Goal: Task Accomplishment & Management: Manage account settings

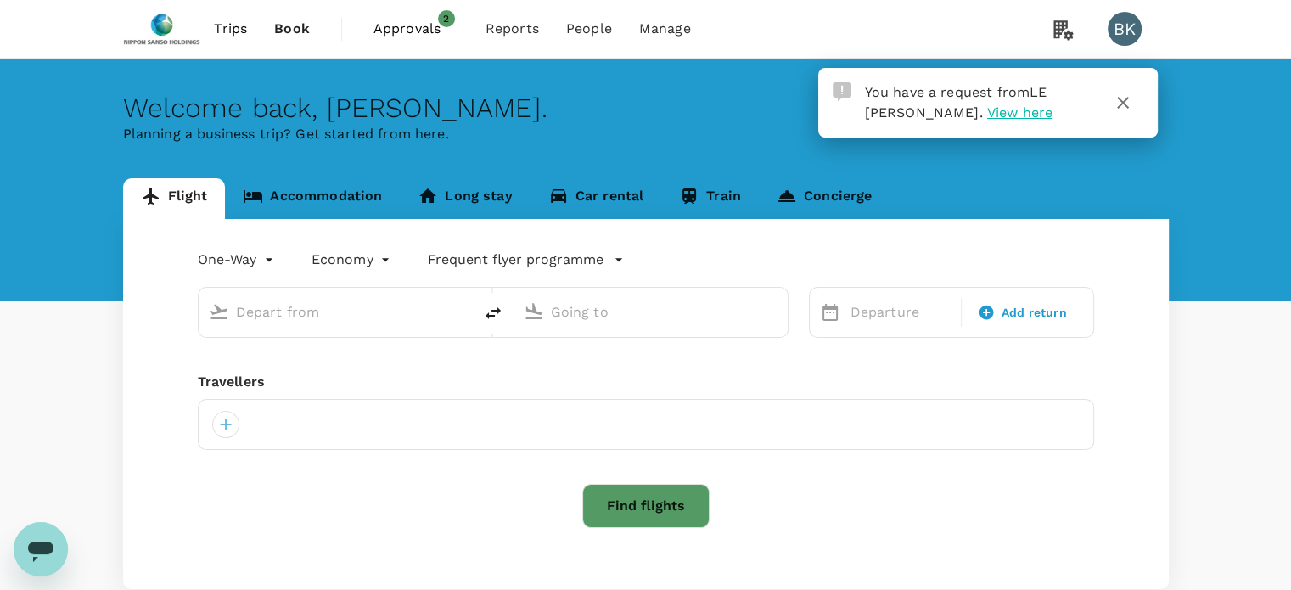
type input "roundtrip"
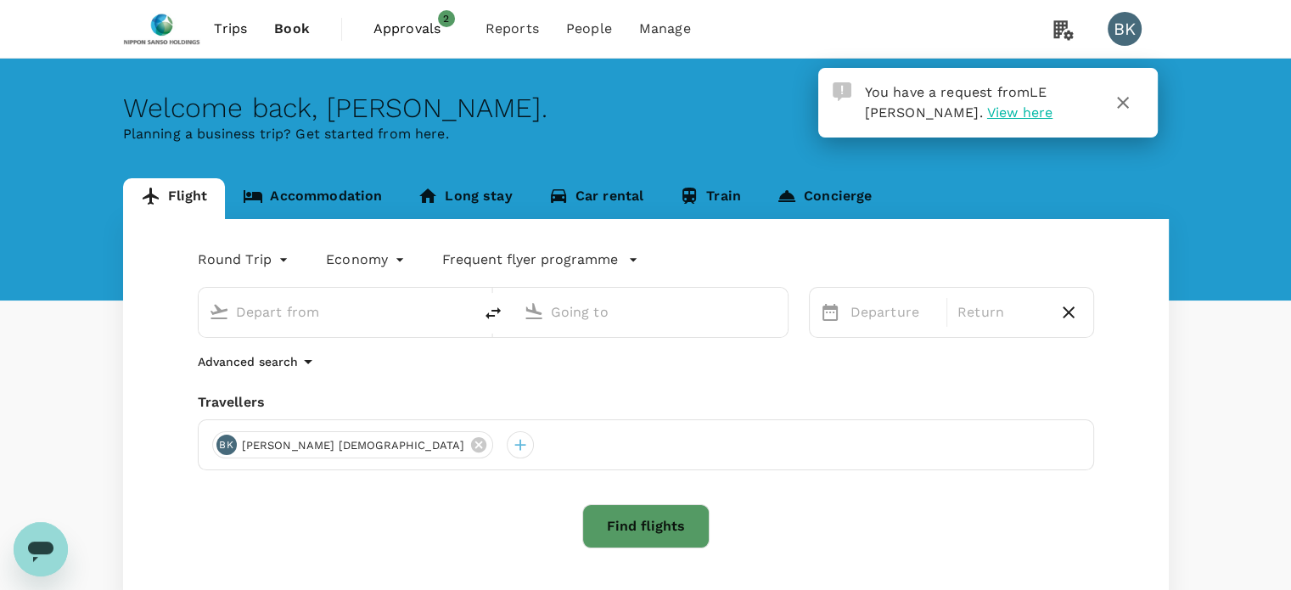
type input "[GEOGRAPHIC_DATA], [GEOGRAPHIC_DATA] (any)"
type input "Taiwan Taoyuan Intl (TPE)"
click at [414, 30] on span "Approvals" at bounding box center [415, 29] width 85 height 20
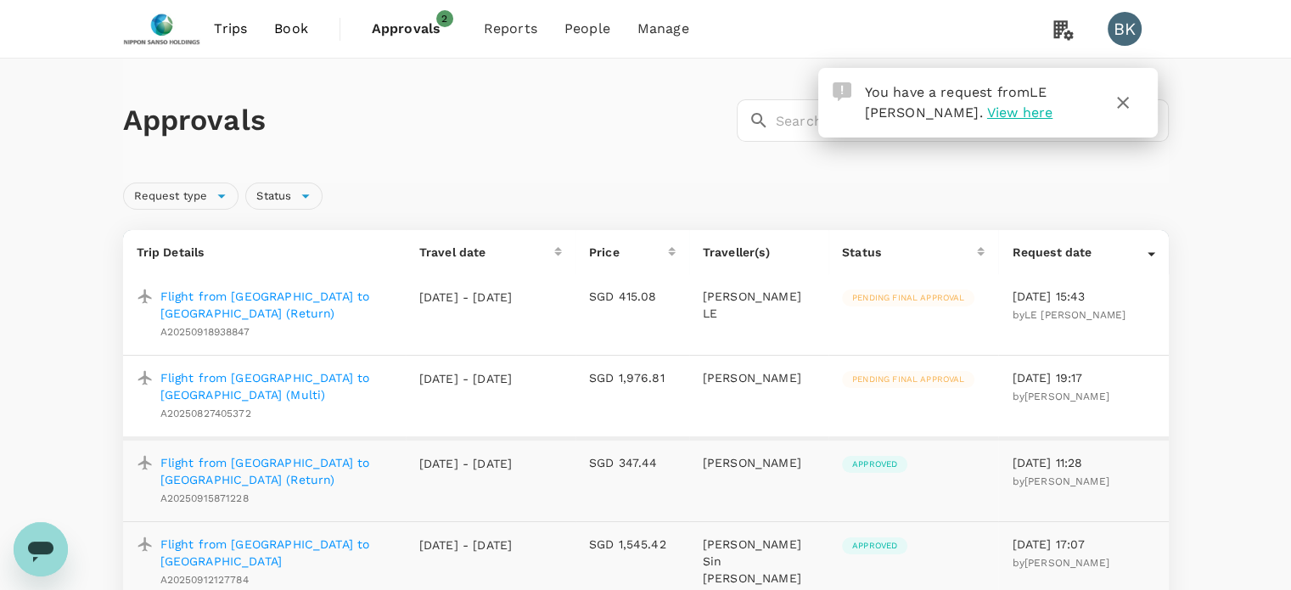
click at [291, 297] on p "Flight from [GEOGRAPHIC_DATA] to [GEOGRAPHIC_DATA] (Return)" at bounding box center [276, 305] width 232 height 34
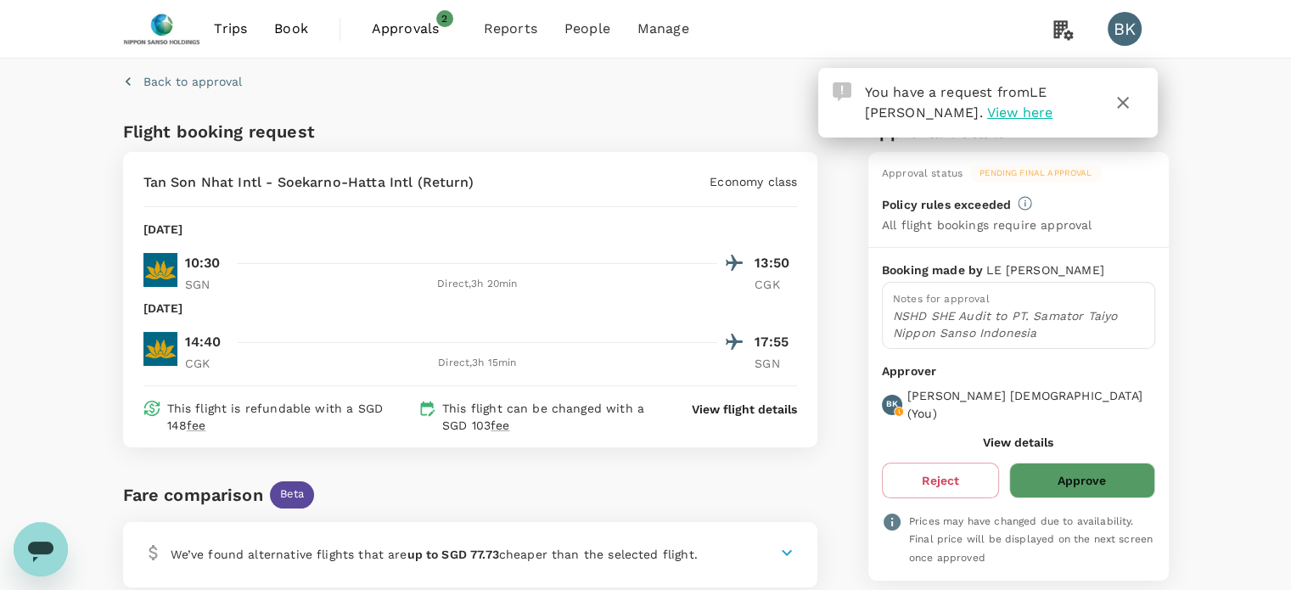
click at [1193, 317] on div "Back to approval Flight booking request Tan Son Nhat Intl - Soekarno-Hatta Intl…" at bounding box center [645, 570] width 1291 height 1022
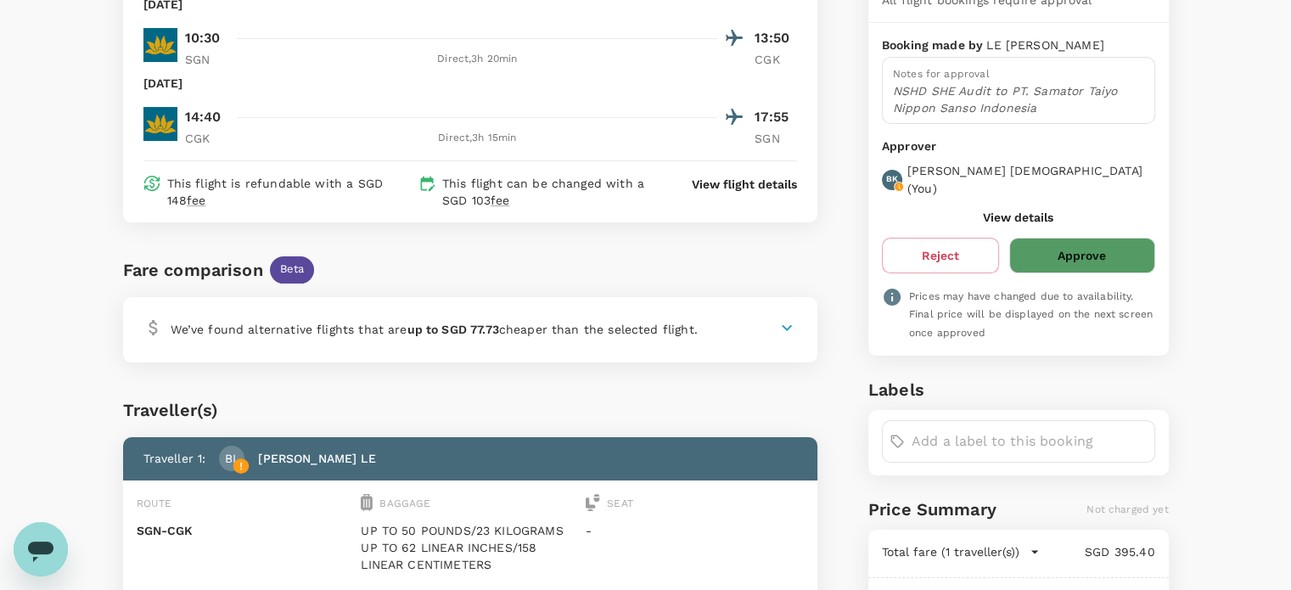
scroll to position [222, 0]
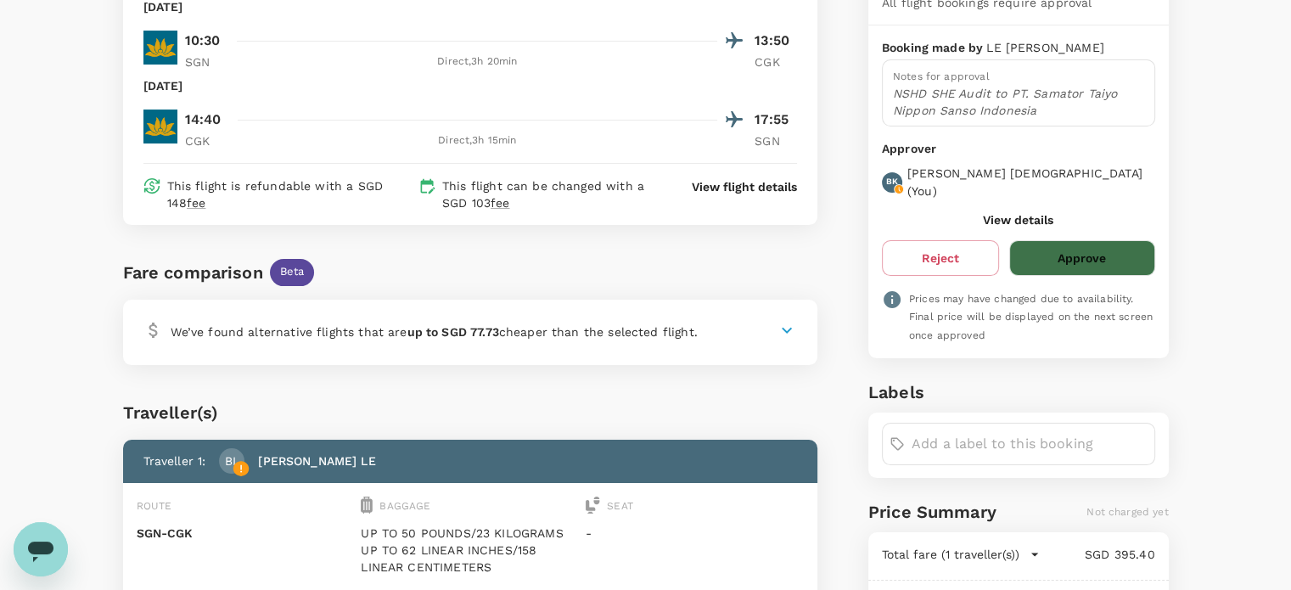
click at [1093, 244] on button "Approve" at bounding box center [1081, 258] width 145 height 36
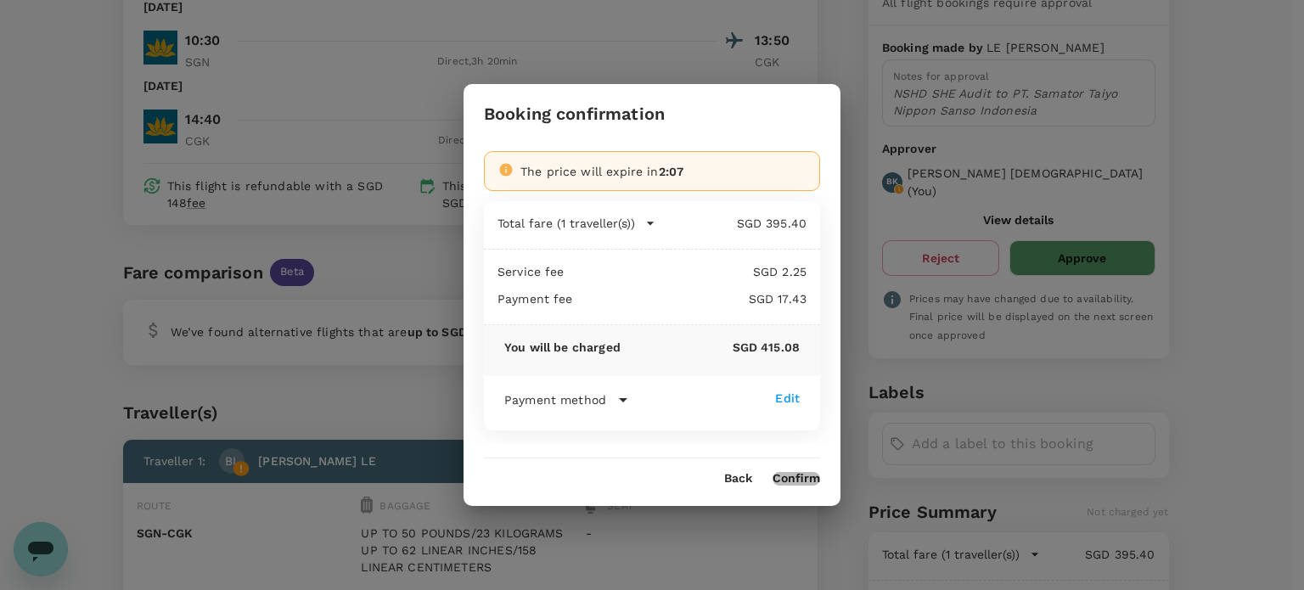
click at [794, 480] on button "Confirm" at bounding box center [796, 479] width 48 height 14
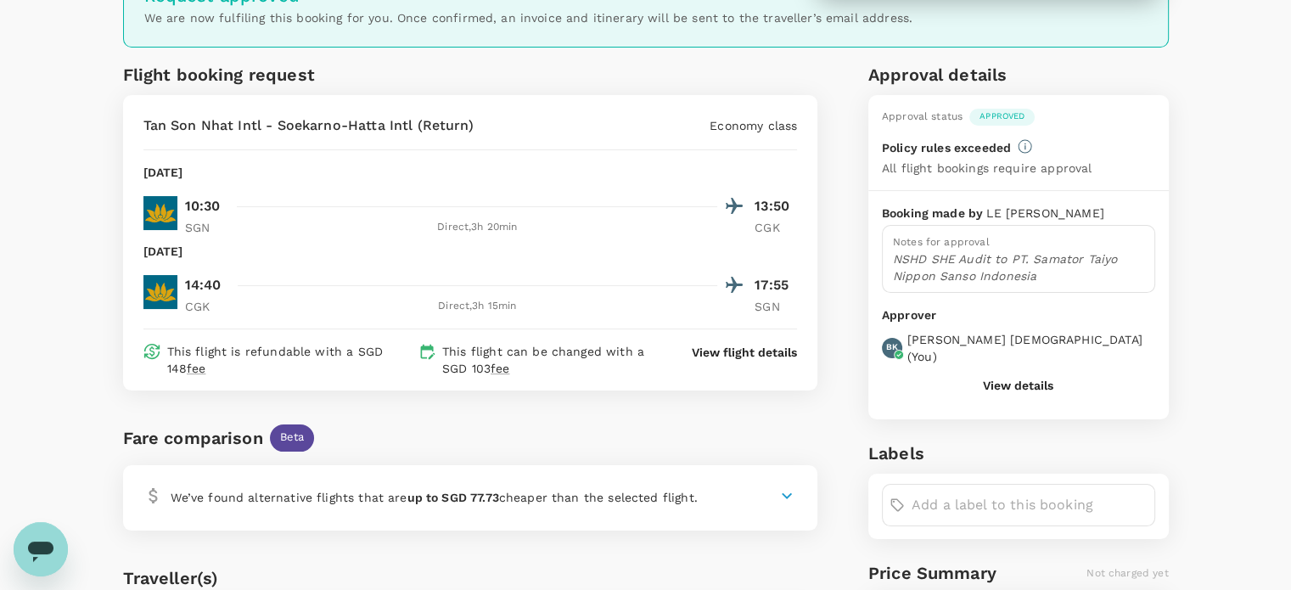
scroll to position [0, 0]
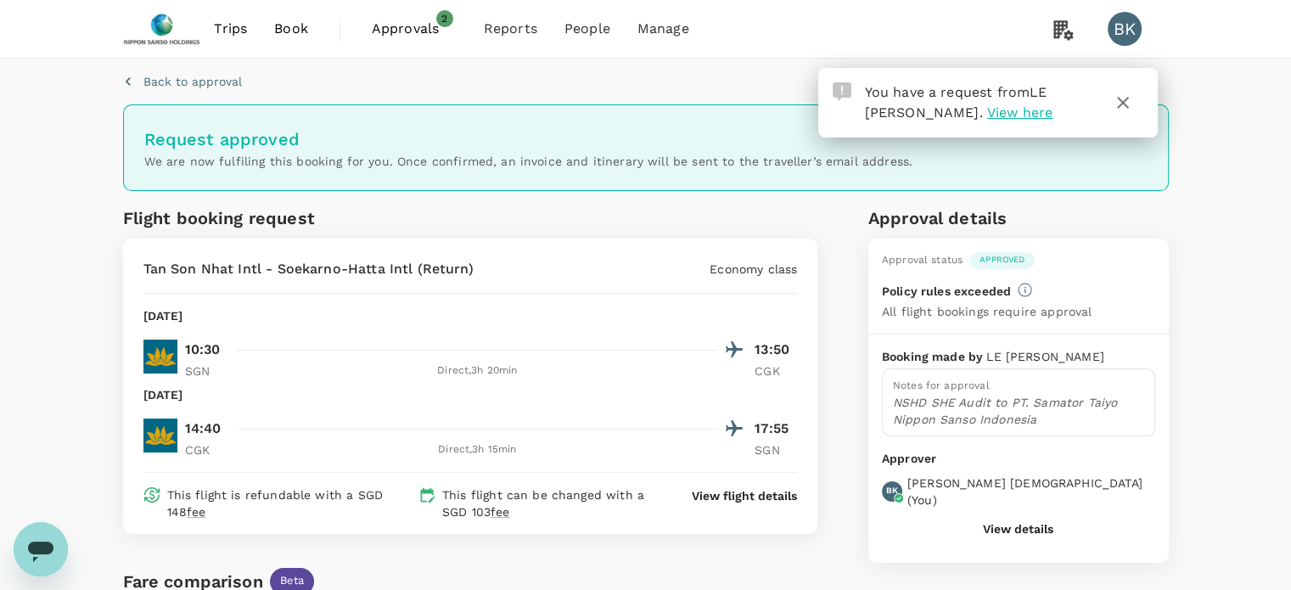
click at [426, 31] on span "Approvals" at bounding box center [414, 29] width 85 height 20
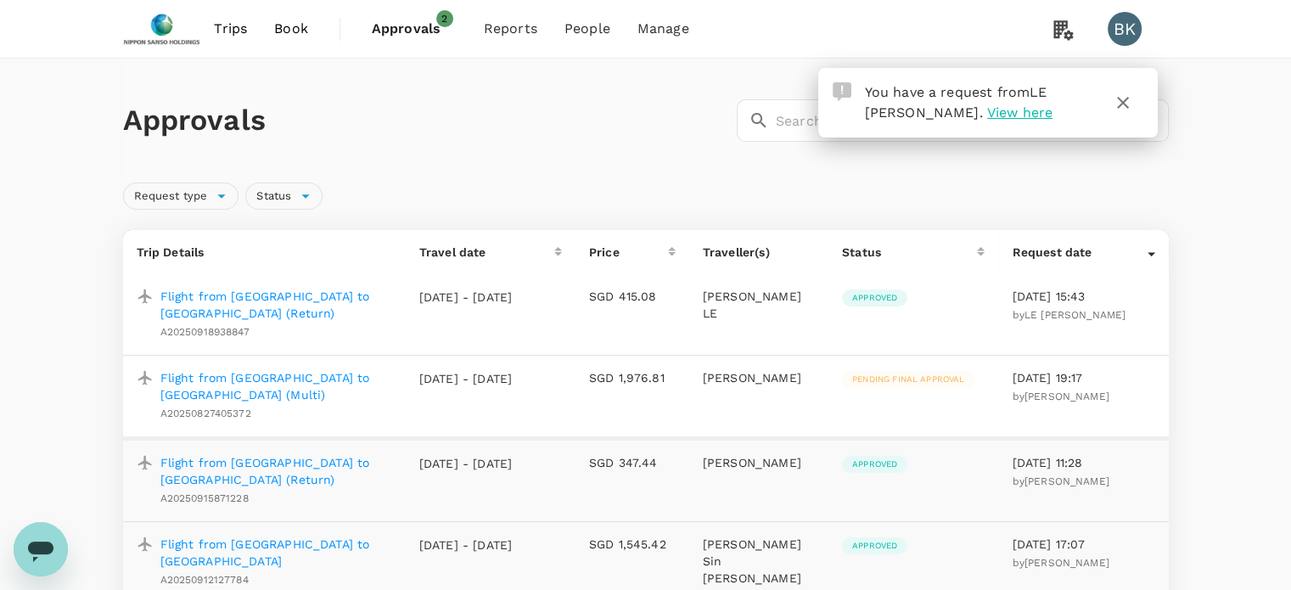
click at [591, 171] on div "Approvals ​ ​" at bounding box center [646, 121] width 1046 height 124
